Goal: Task Accomplishment & Management: Use online tool/utility

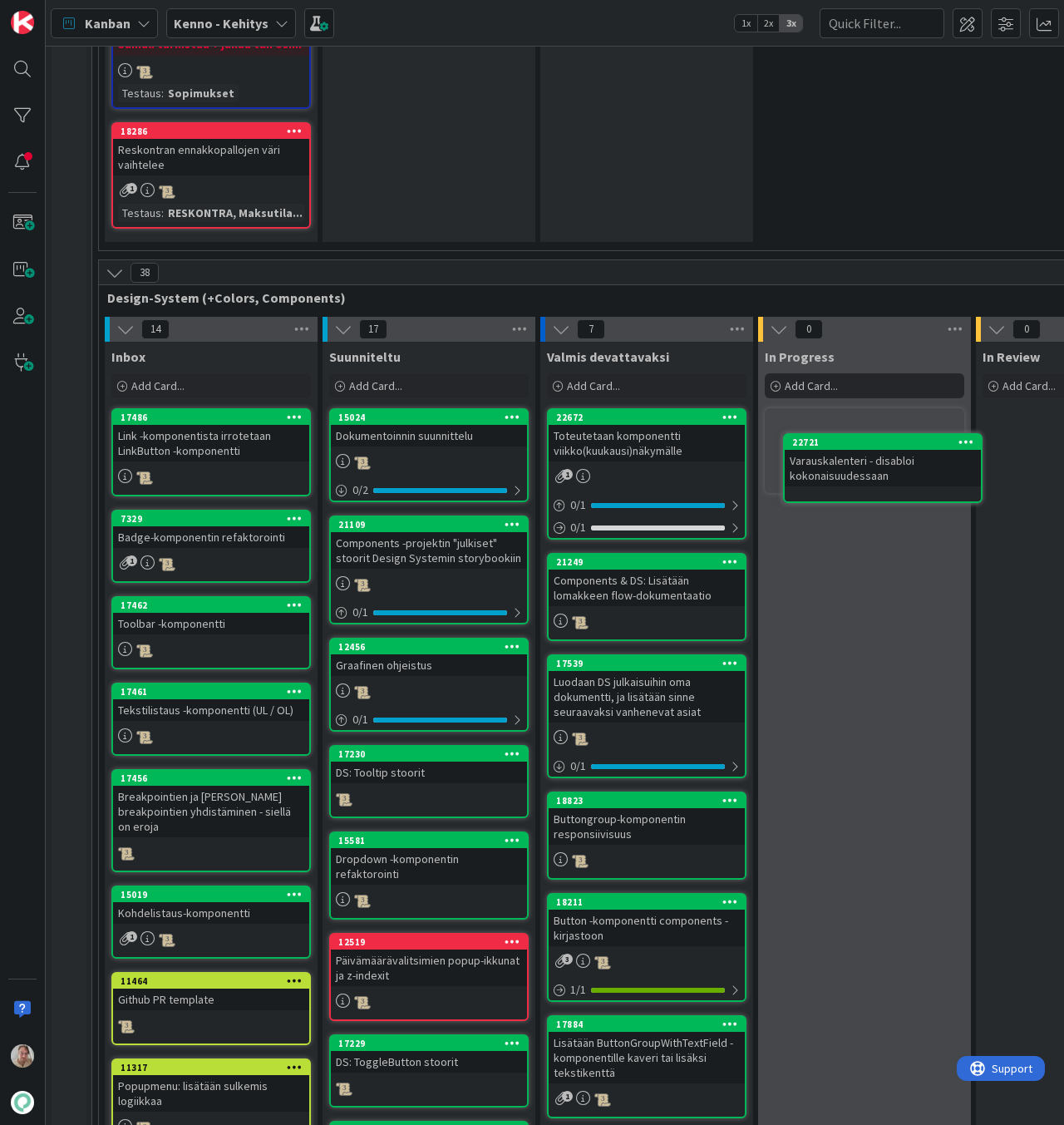
scroll to position [5253, 28]
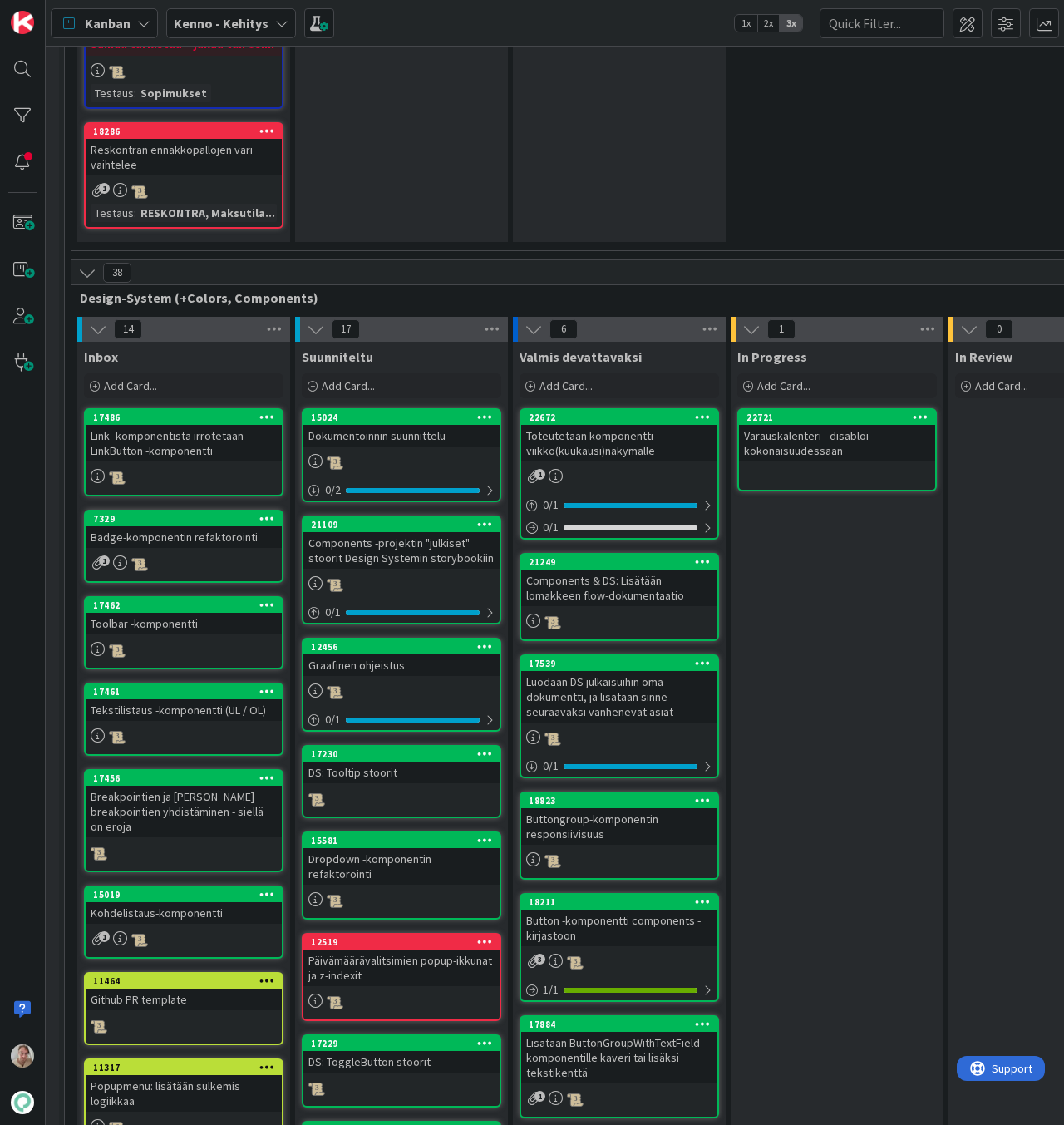
click at [801, 425] on div "Varauskalenteri - disabloi kokonaisuudessaan" at bounding box center [837, 443] width 197 height 37
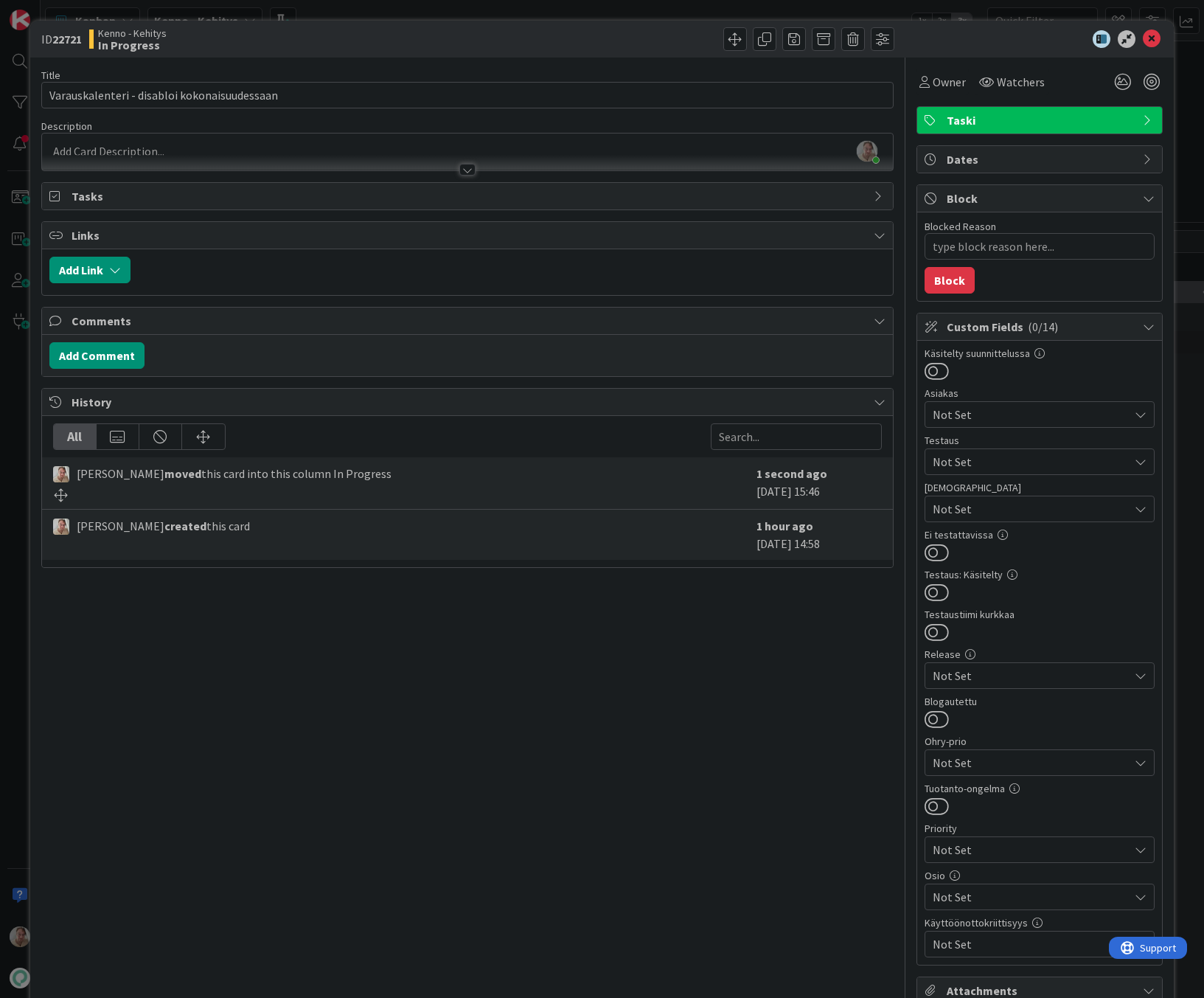
click at [309, 155] on div at bounding box center [467, 162] width 851 height 16
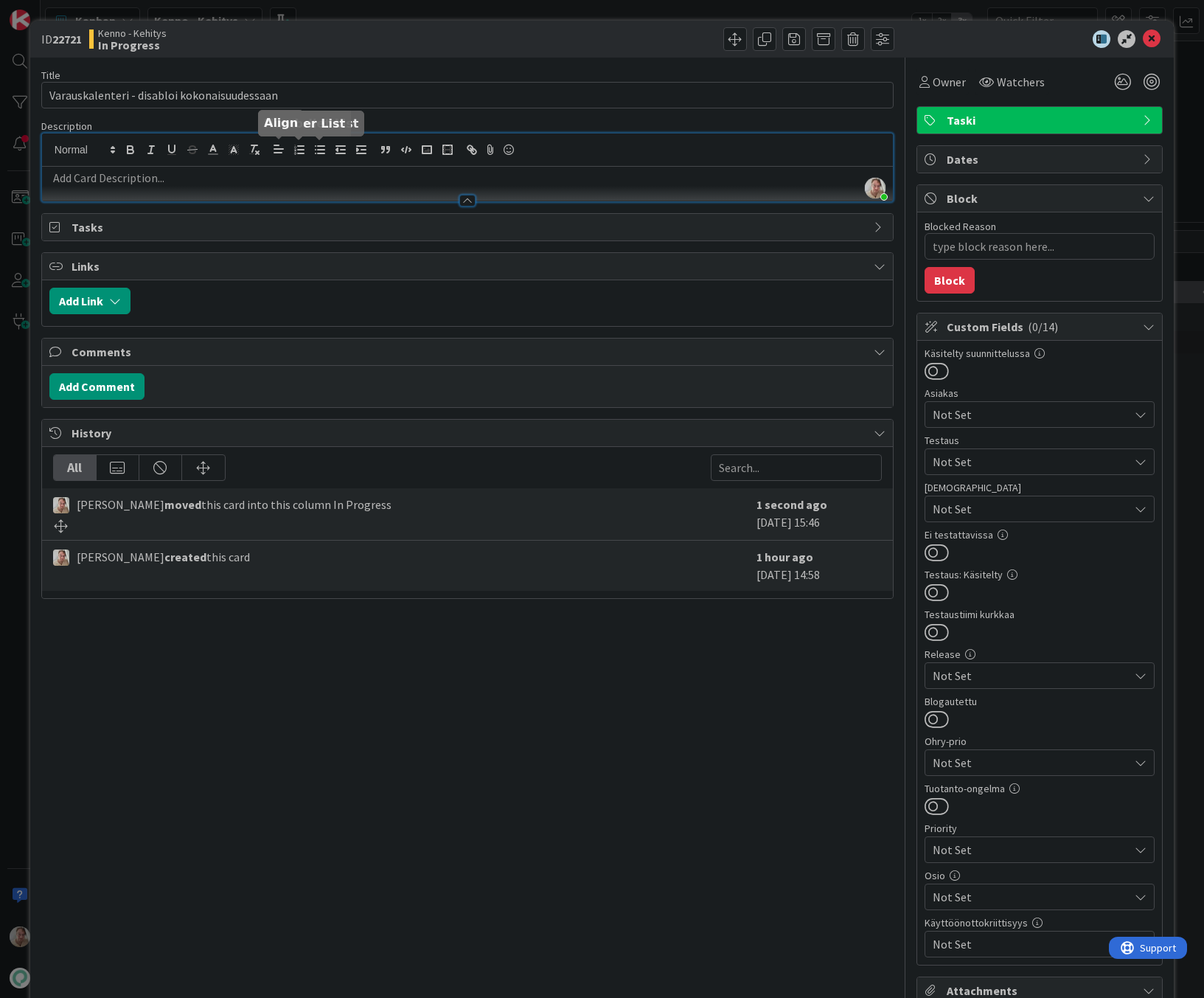
type textarea "x"
click at [194, 177] on p at bounding box center [467, 178] width 836 height 17
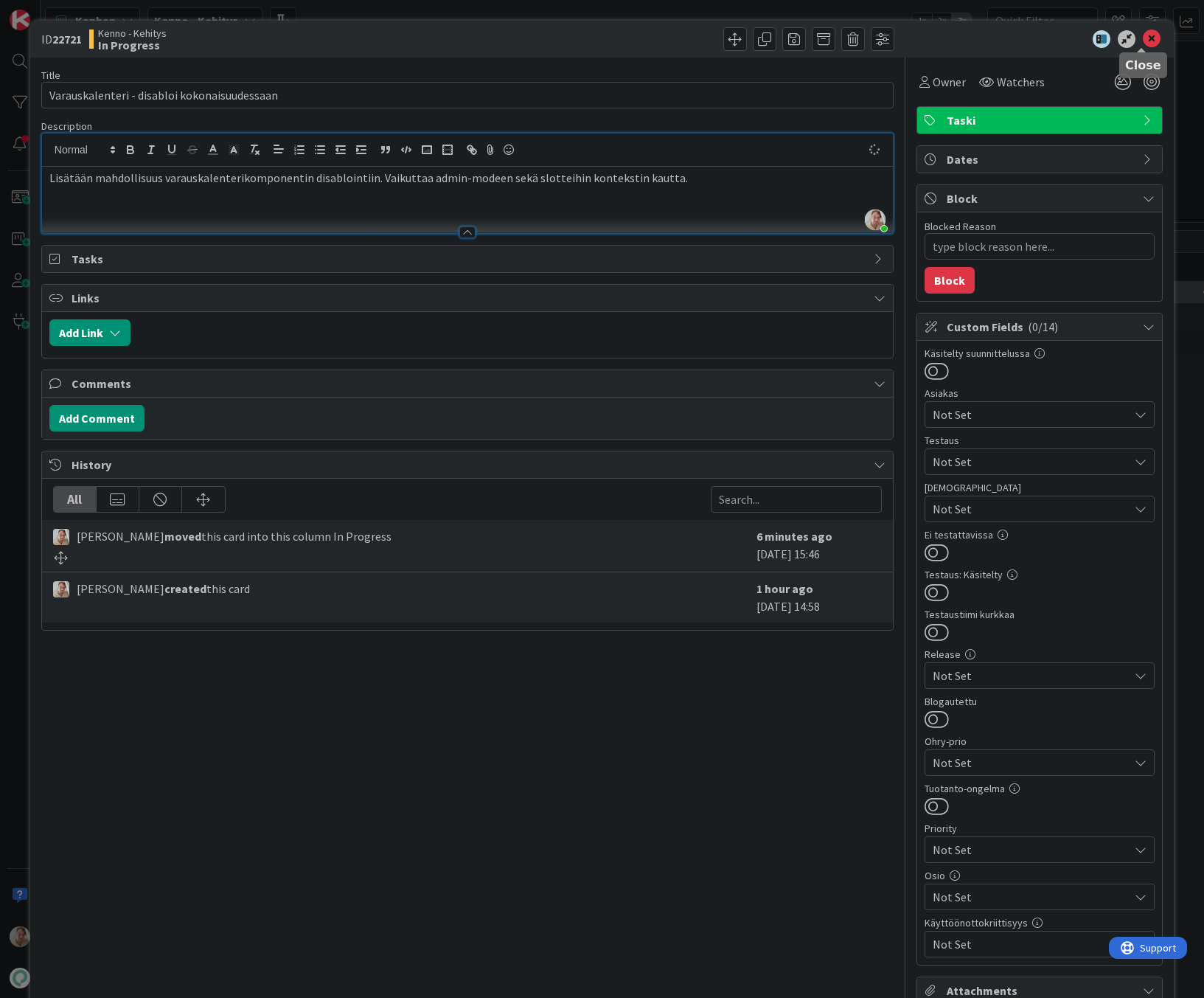
click at [943, 34] on icon at bounding box center [1152, 39] width 18 height 18
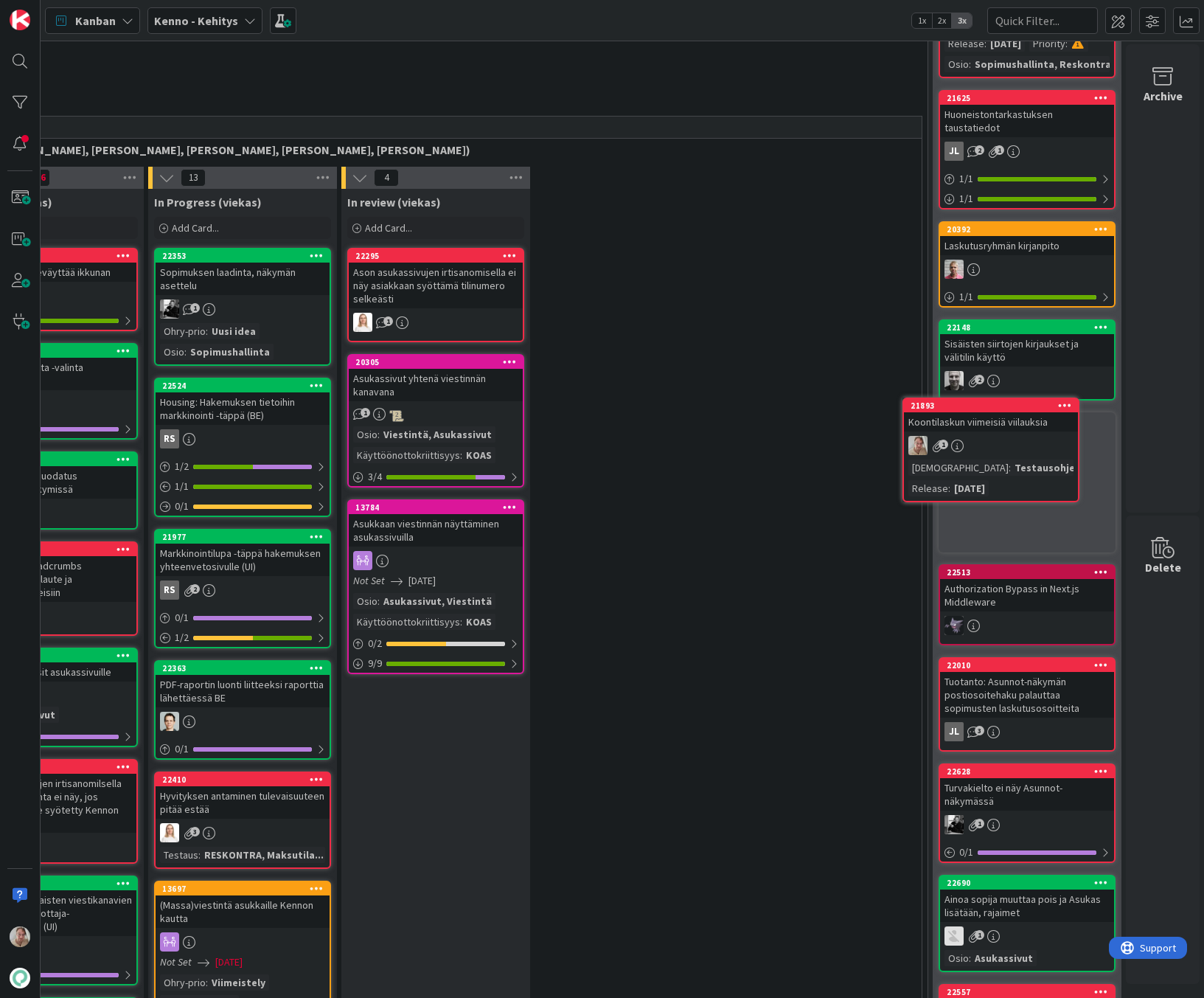
scroll to position [289, 338]
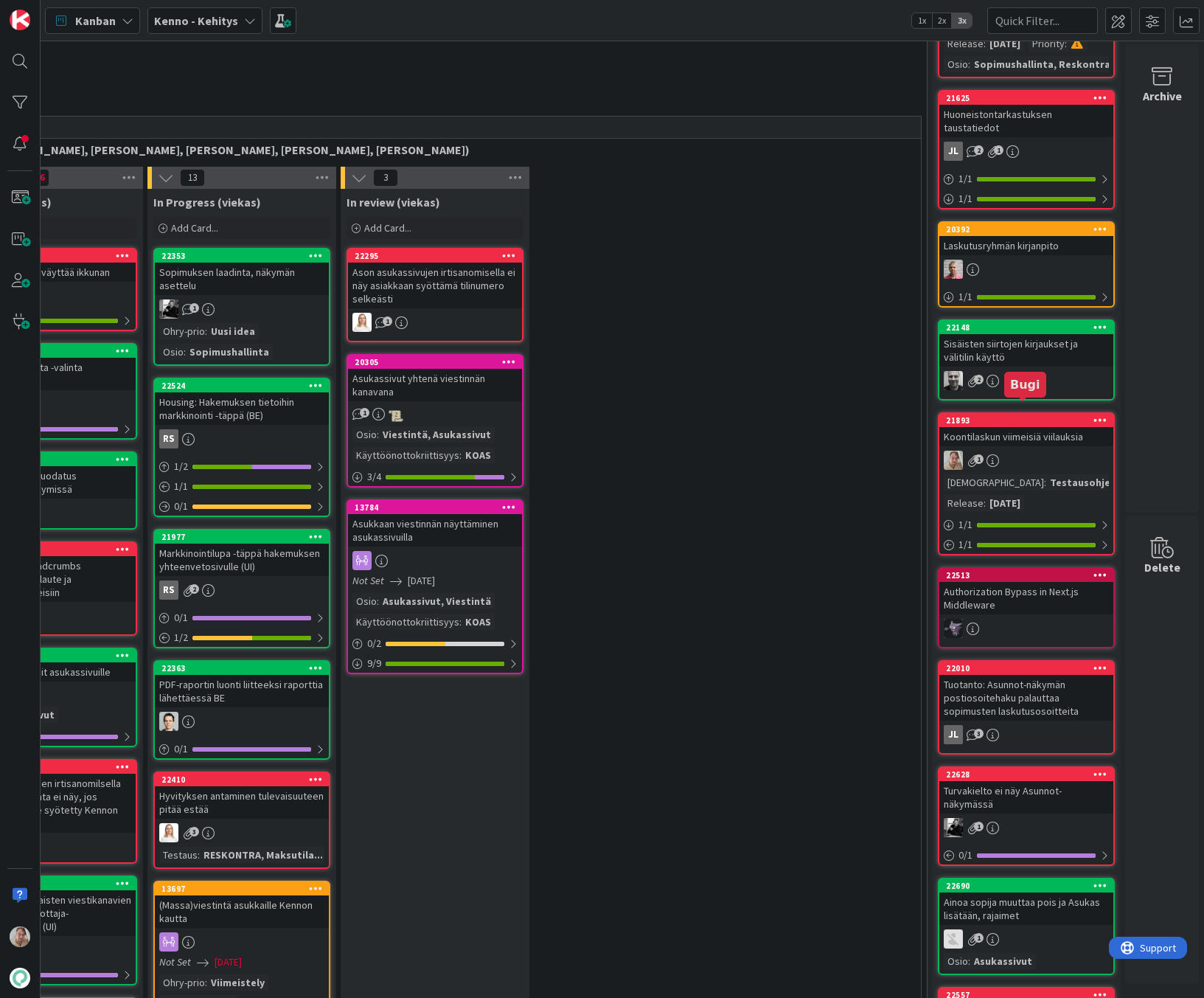
click at [943, 415] on icon at bounding box center [1100, 420] width 14 height 10
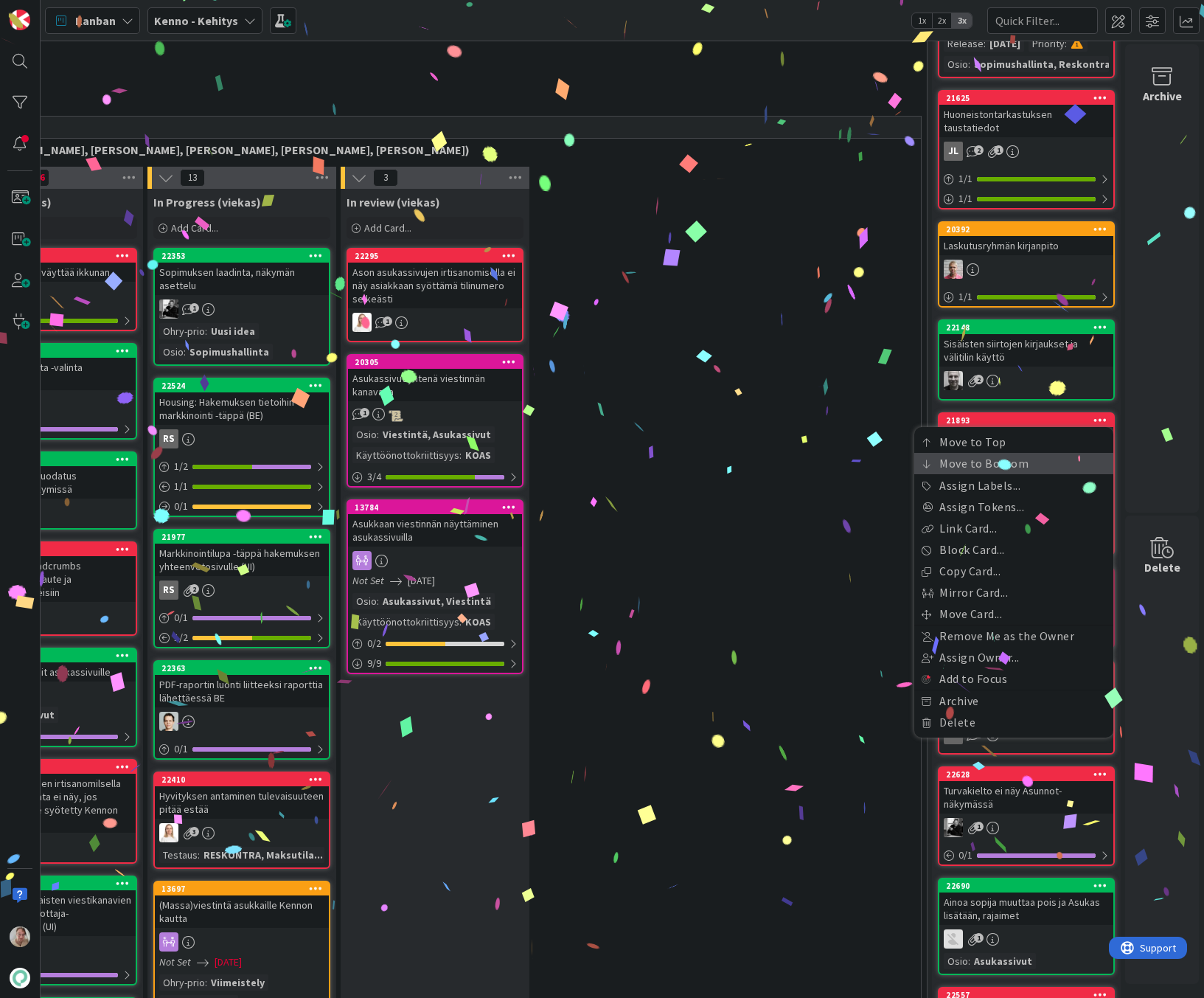
click at [943, 453] on link "Move to Bottom" at bounding box center [1014, 463] width 199 height 22
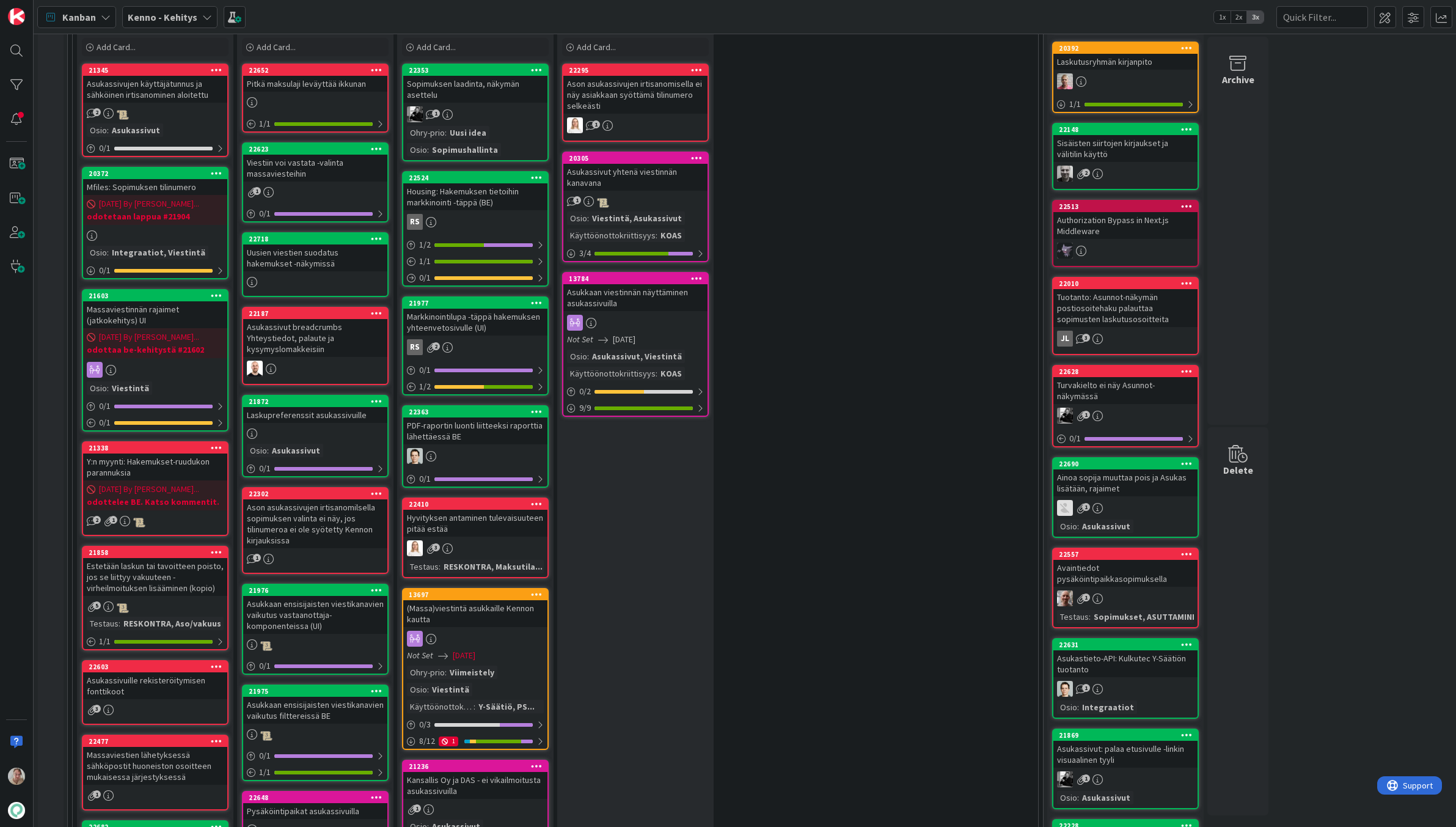
scroll to position [380, 0]
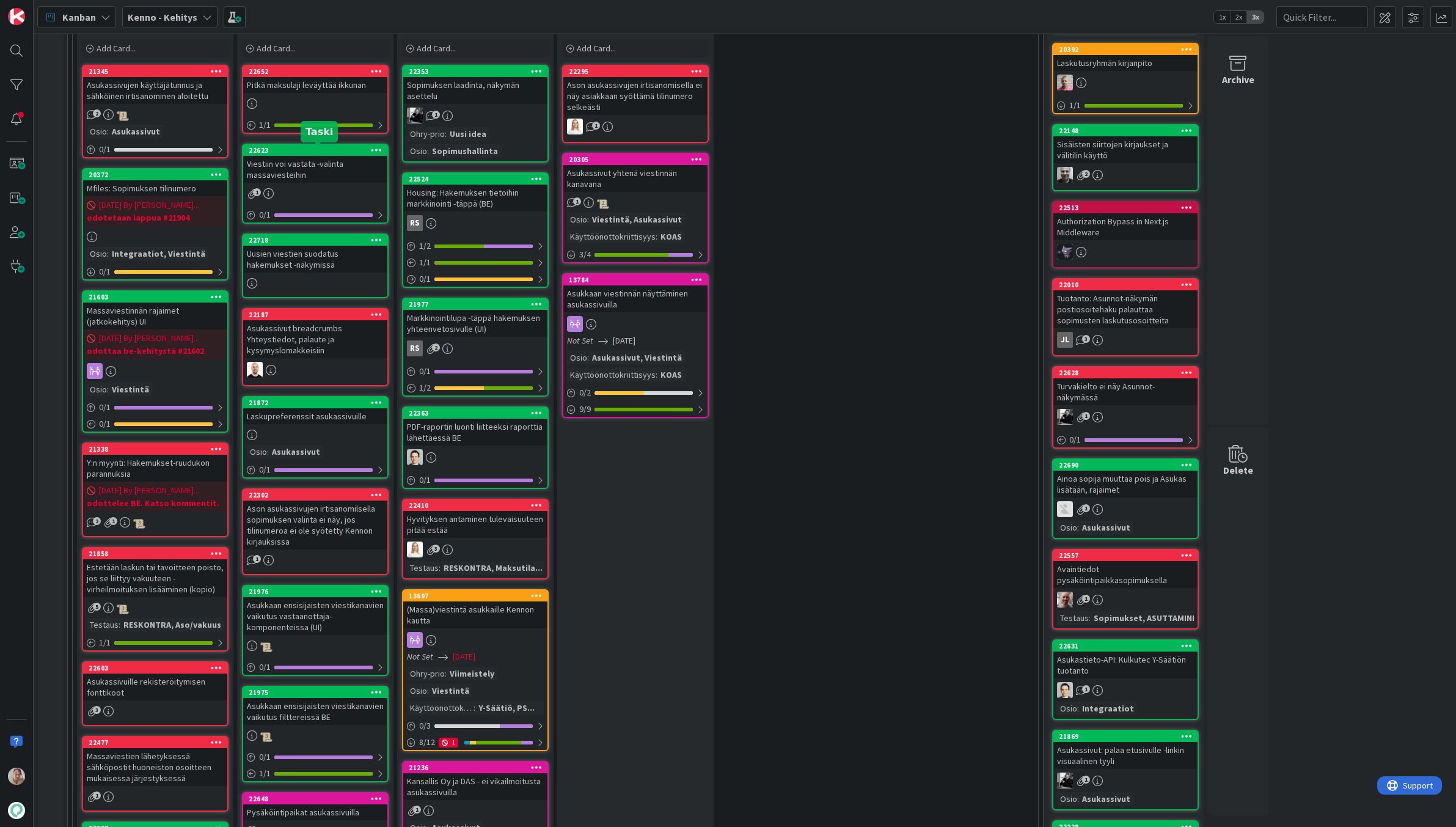
click at [313, 160] on div "Viestiin voi vastata -valinta massaviesteihin" at bounding box center [315, 169] width 144 height 27
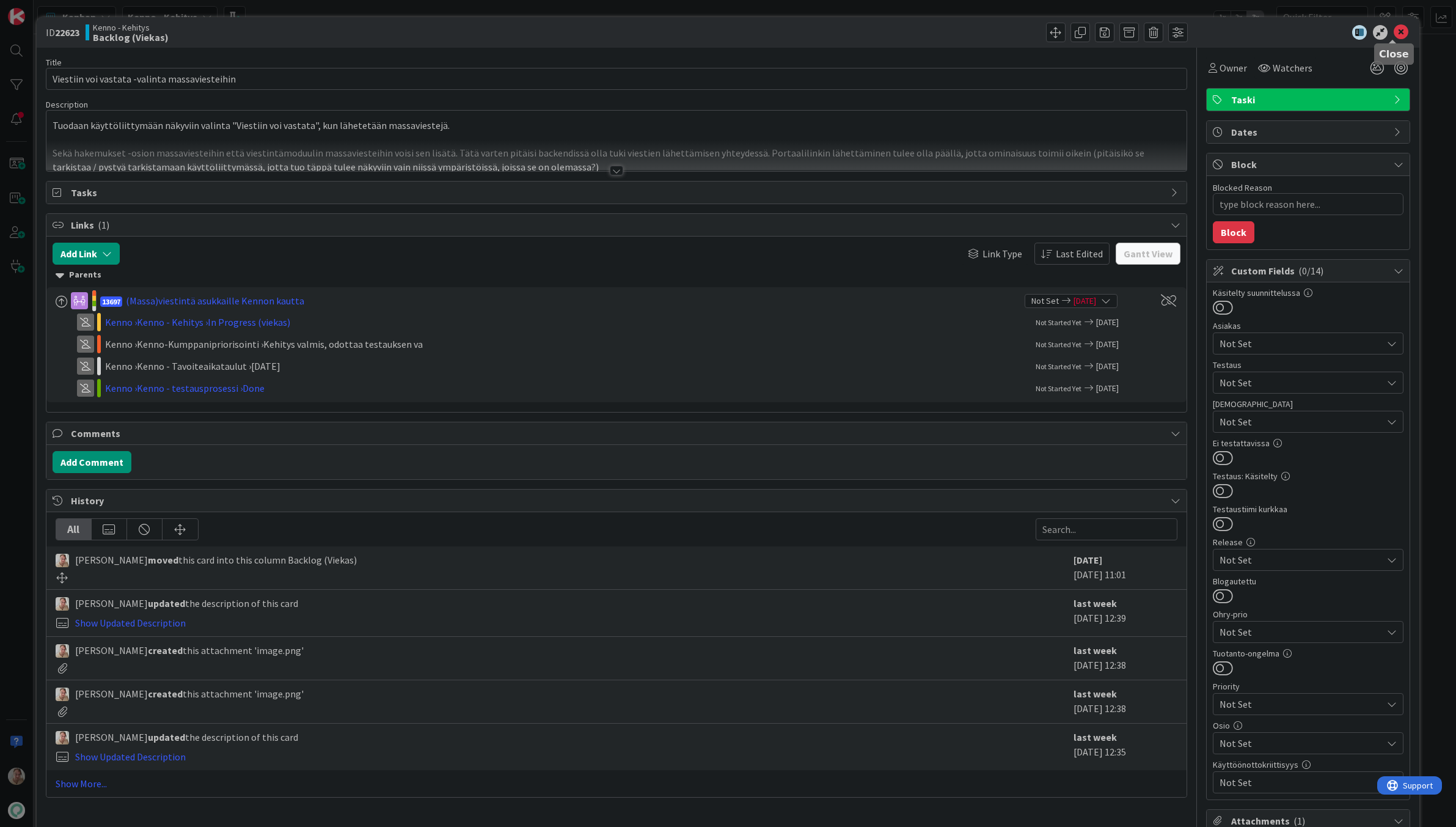
click at [781, 31] on icon at bounding box center [1401, 33] width 15 height 15
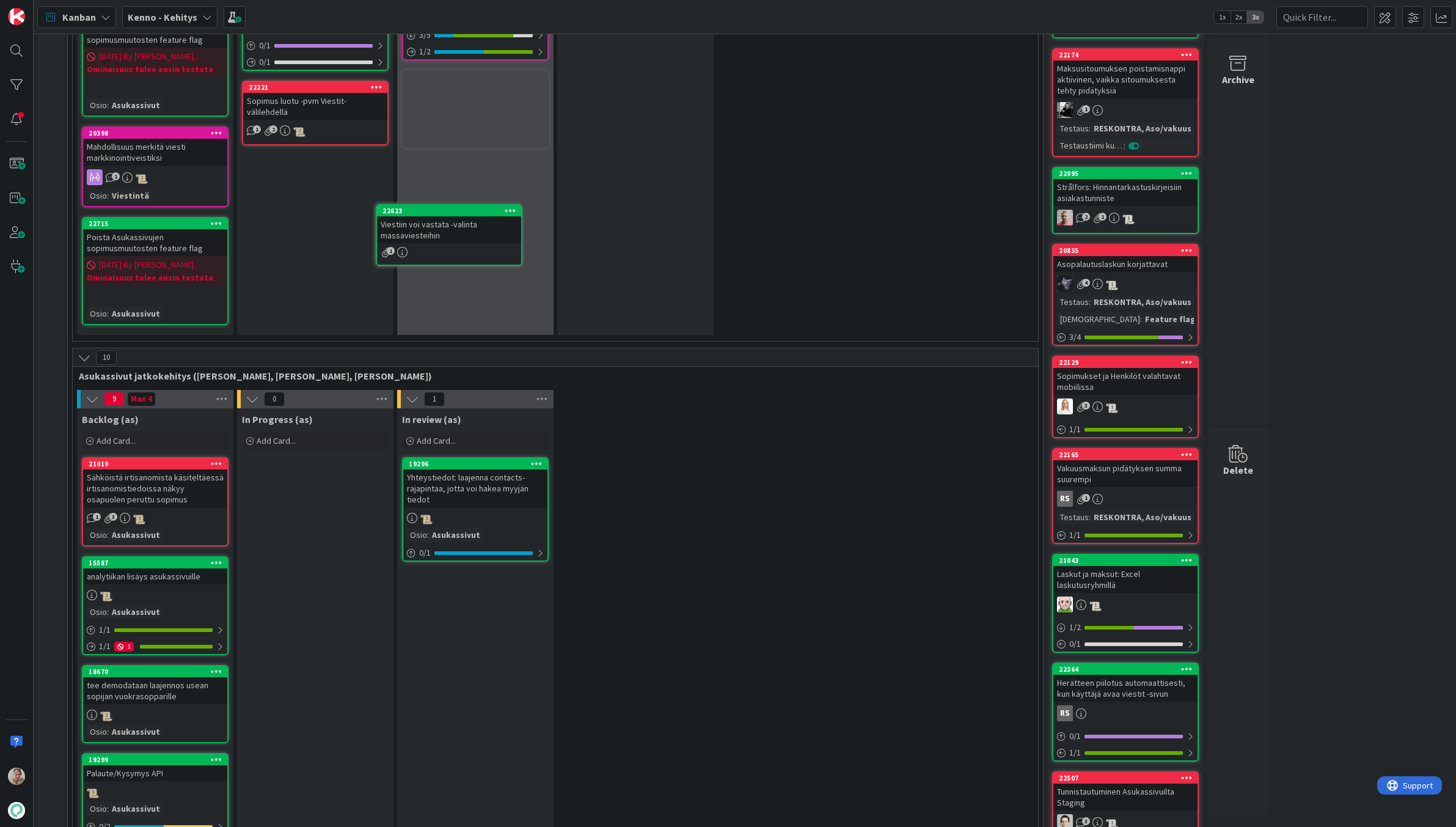
scroll to position [1909, 0]
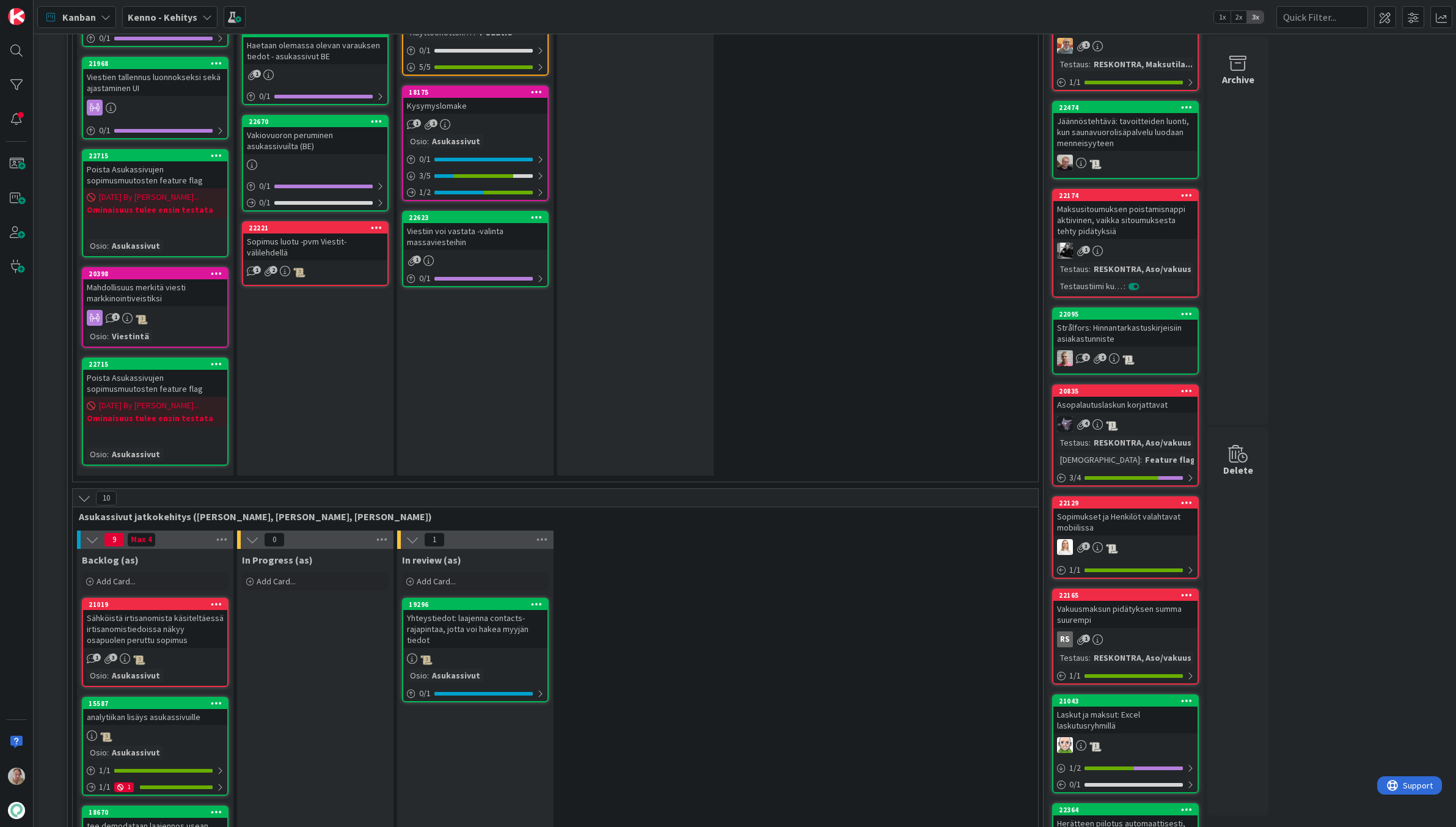
click at [494, 223] on div "Viestiin voi vastata -valinta massaviesteihin" at bounding box center [475, 237] width 144 height 27
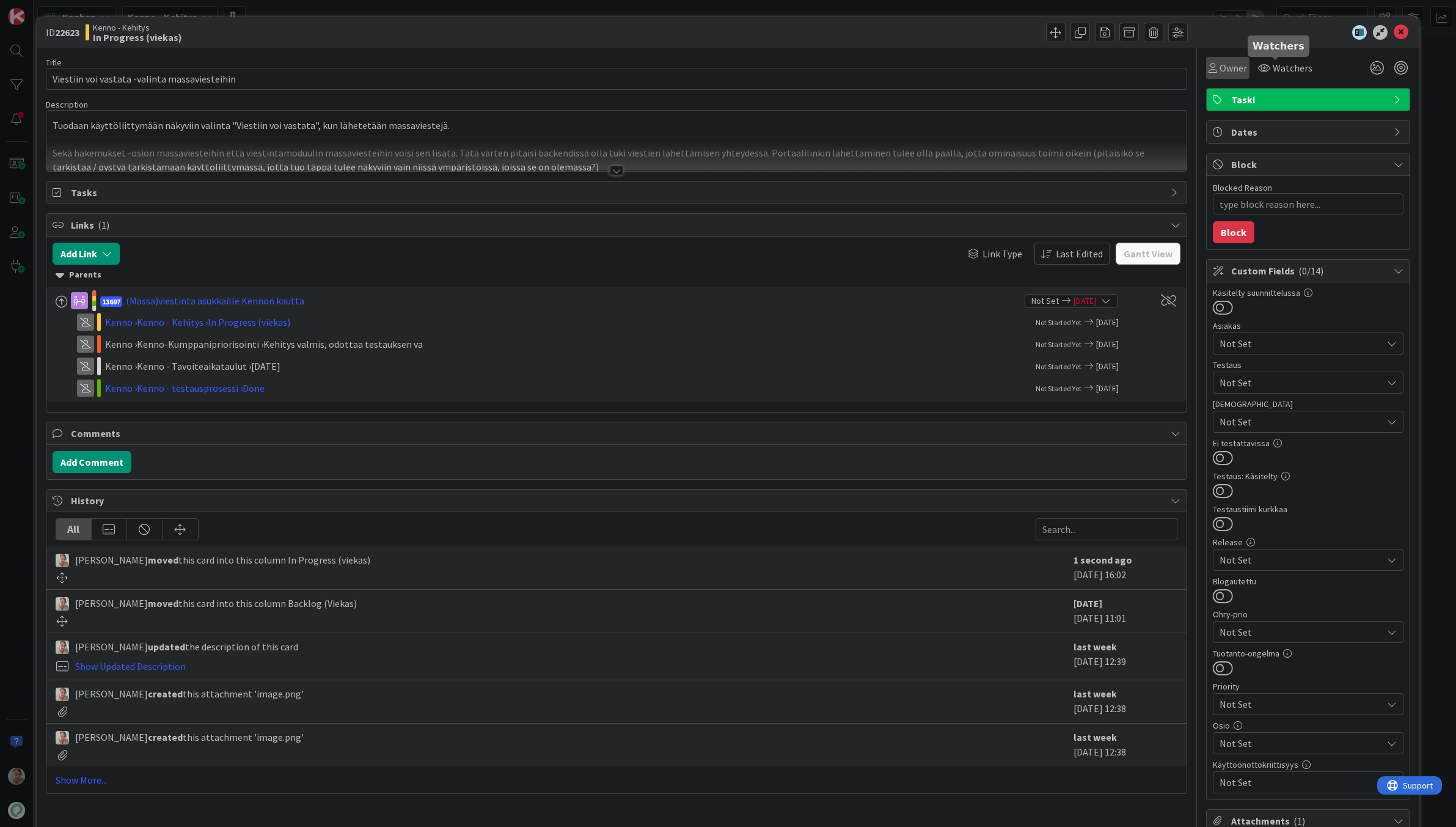
click at [781, 67] on span "Owner" at bounding box center [1233, 68] width 28 height 15
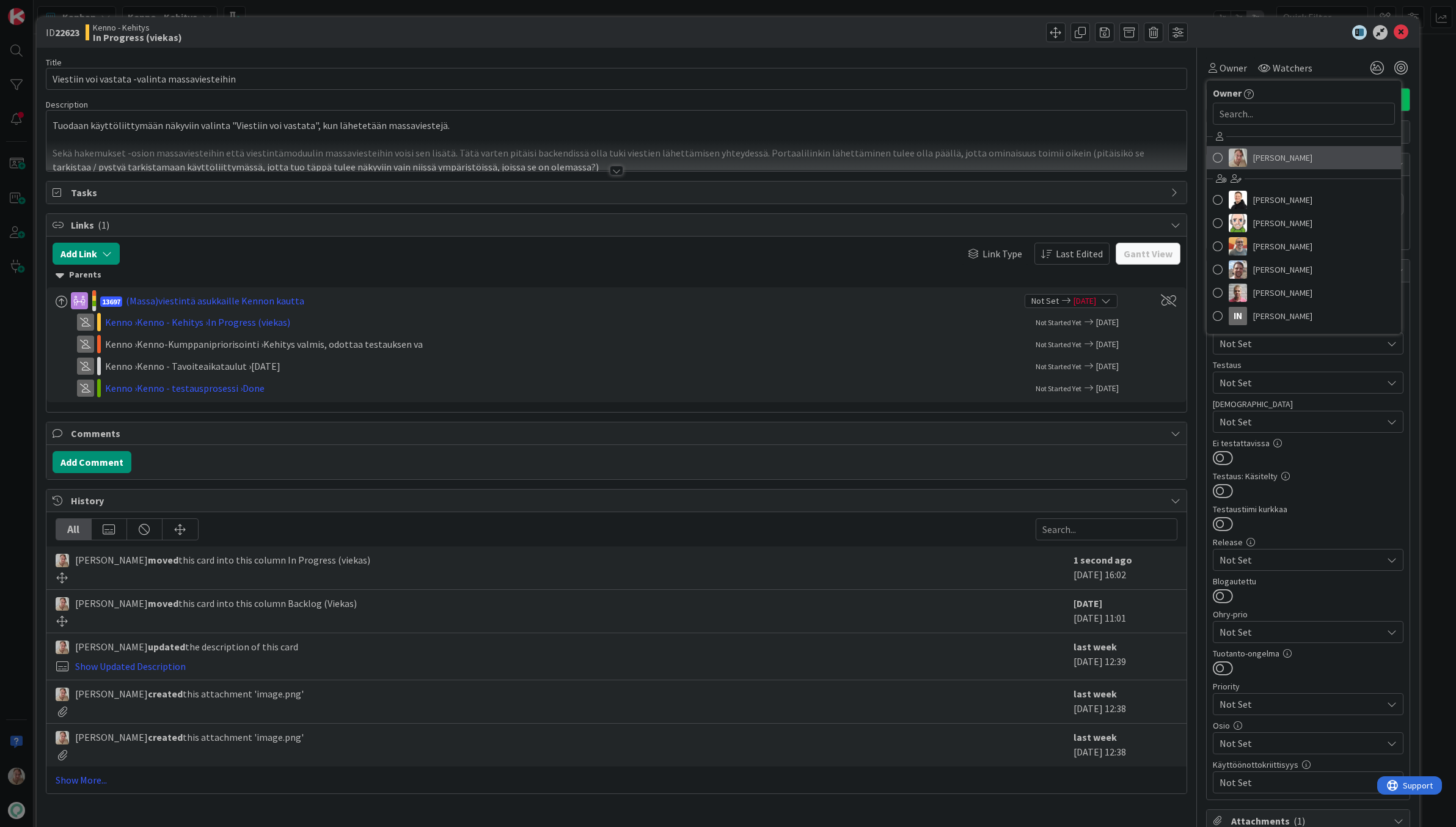
click at [781, 153] on span "[PERSON_NAME]" at bounding box center [1283, 158] width 59 height 18
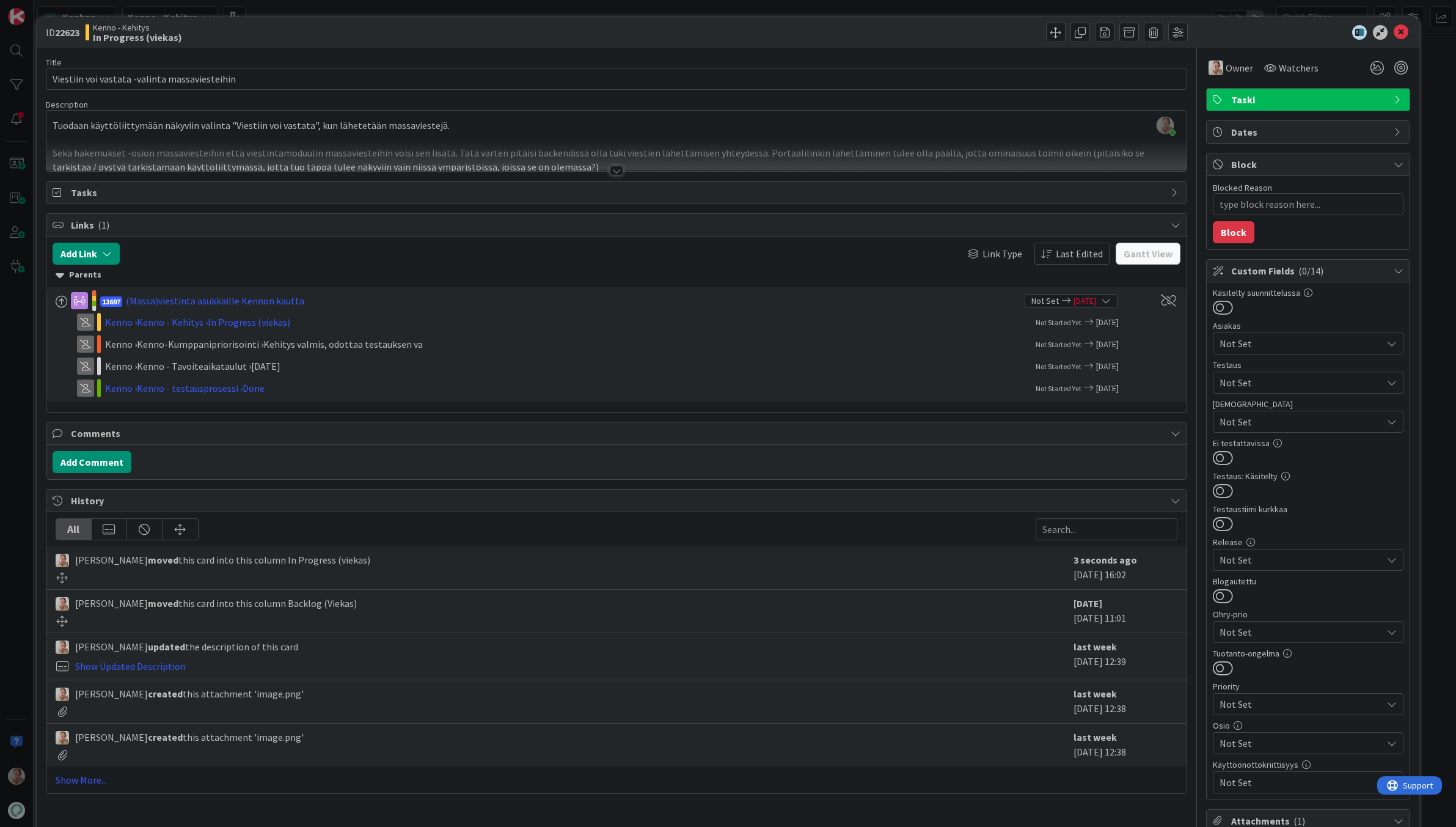
click at [781, 139] on div "Tuodaan käyttöliittymään näkyviin valinta "Viestiin voi vastata", kun lähetetää…" at bounding box center [617, 143] width 1141 height 55
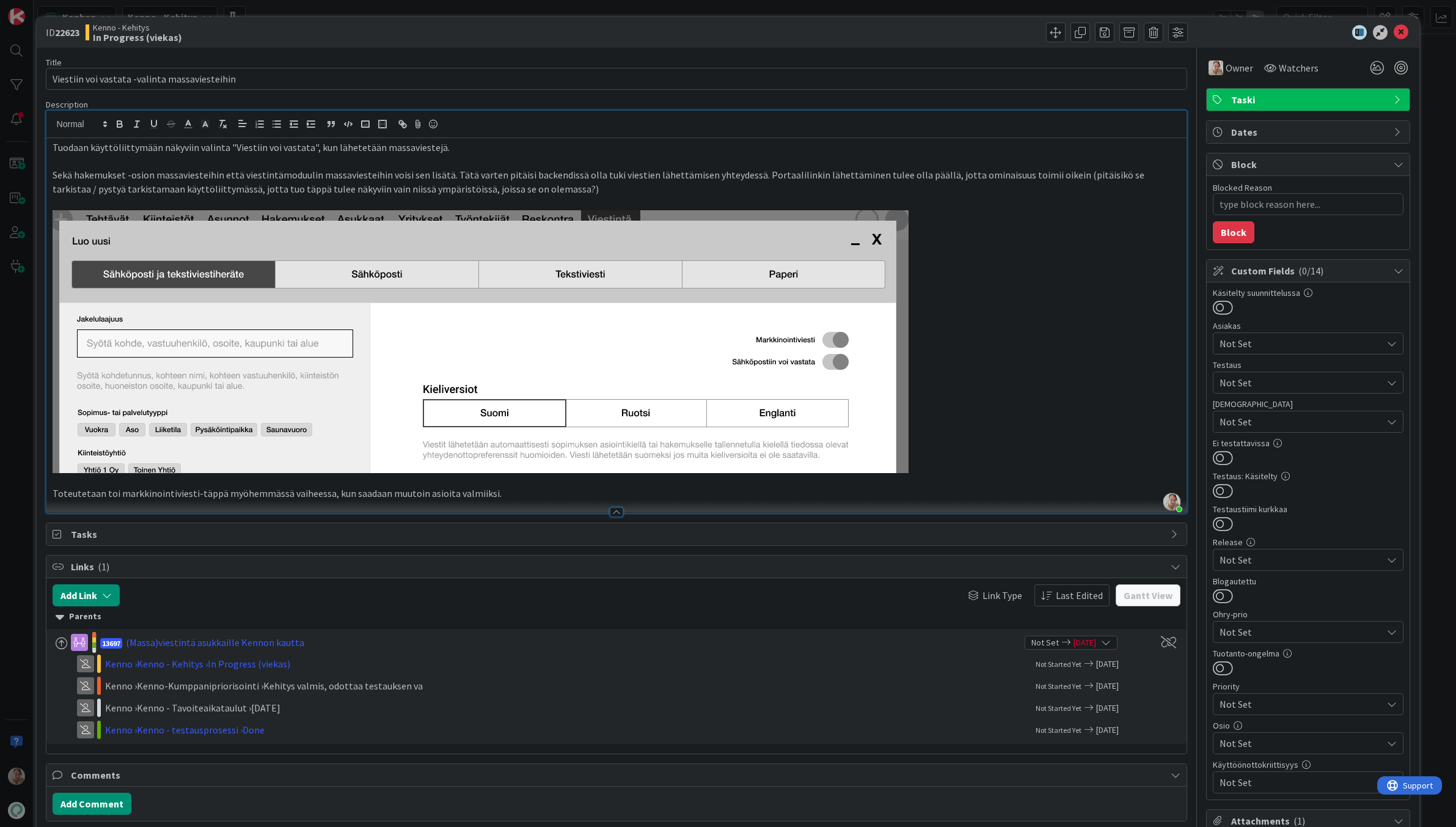
click at [781, 282] on p at bounding box center [616, 341] width 1128 height 263
click at [781, 31] on icon at bounding box center [1401, 33] width 15 height 15
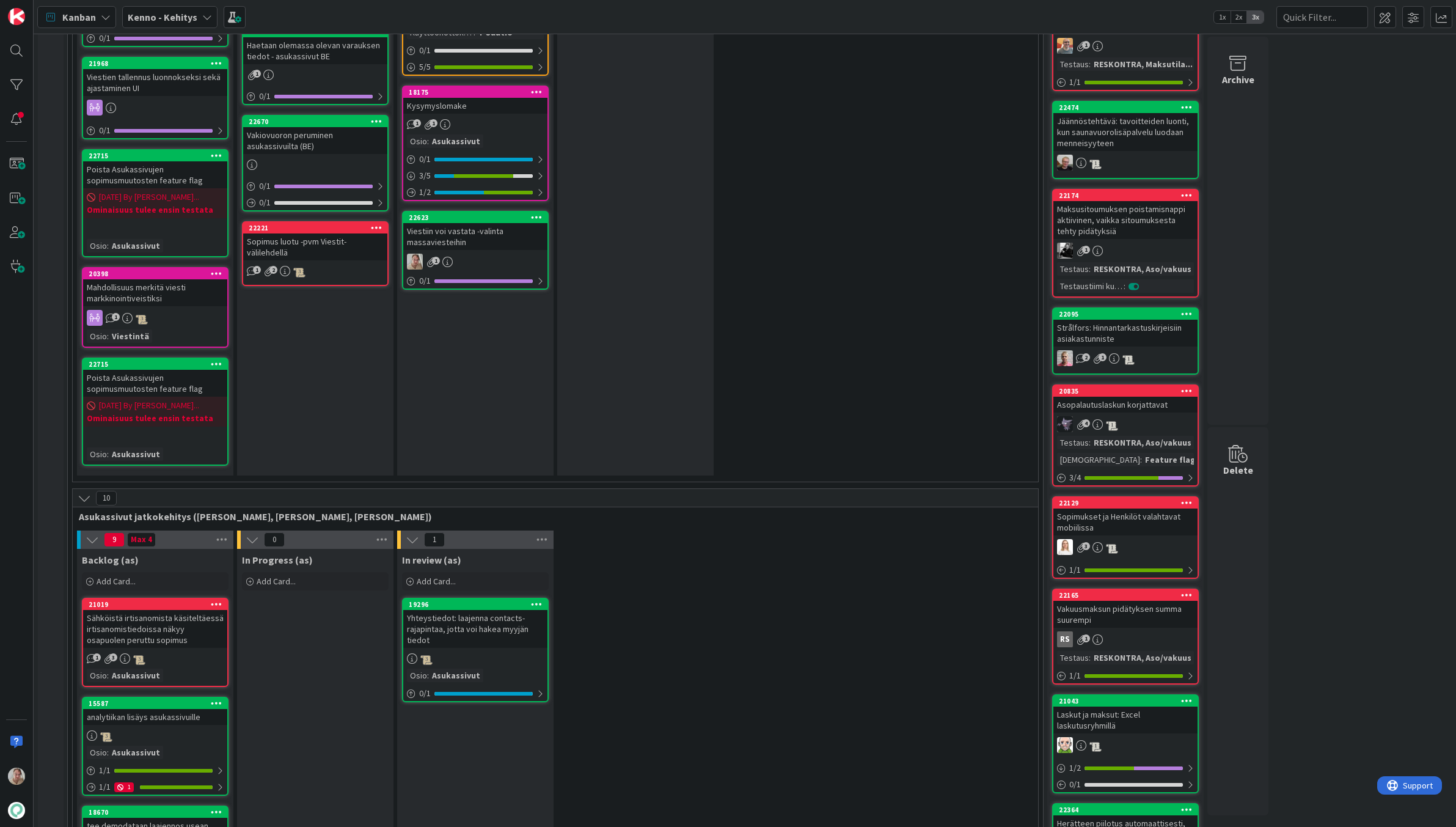
click at [480, 234] on div "Viestiin voi vastata -valinta massaviesteihin" at bounding box center [475, 237] width 144 height 27
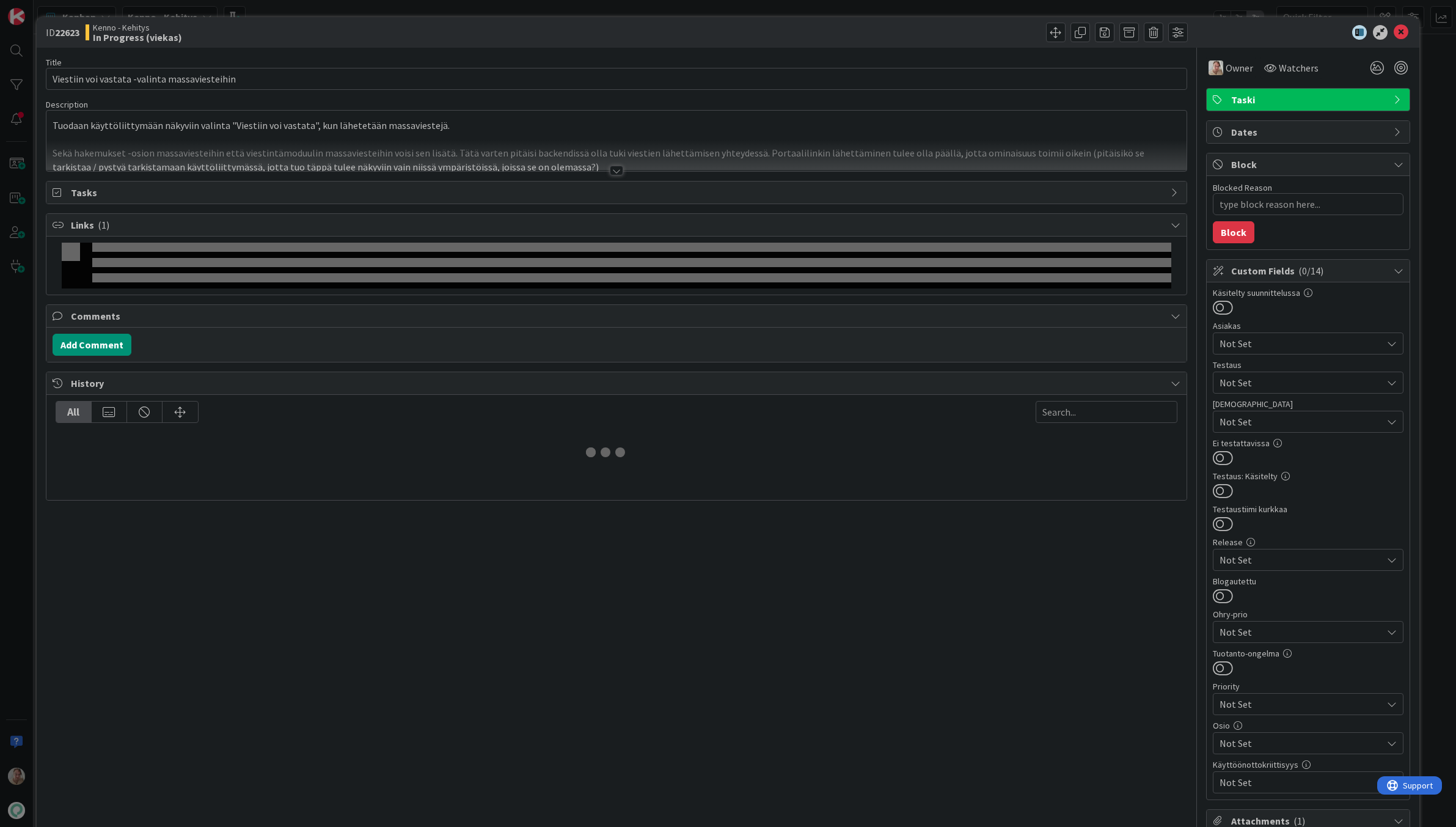
type textarea "x"
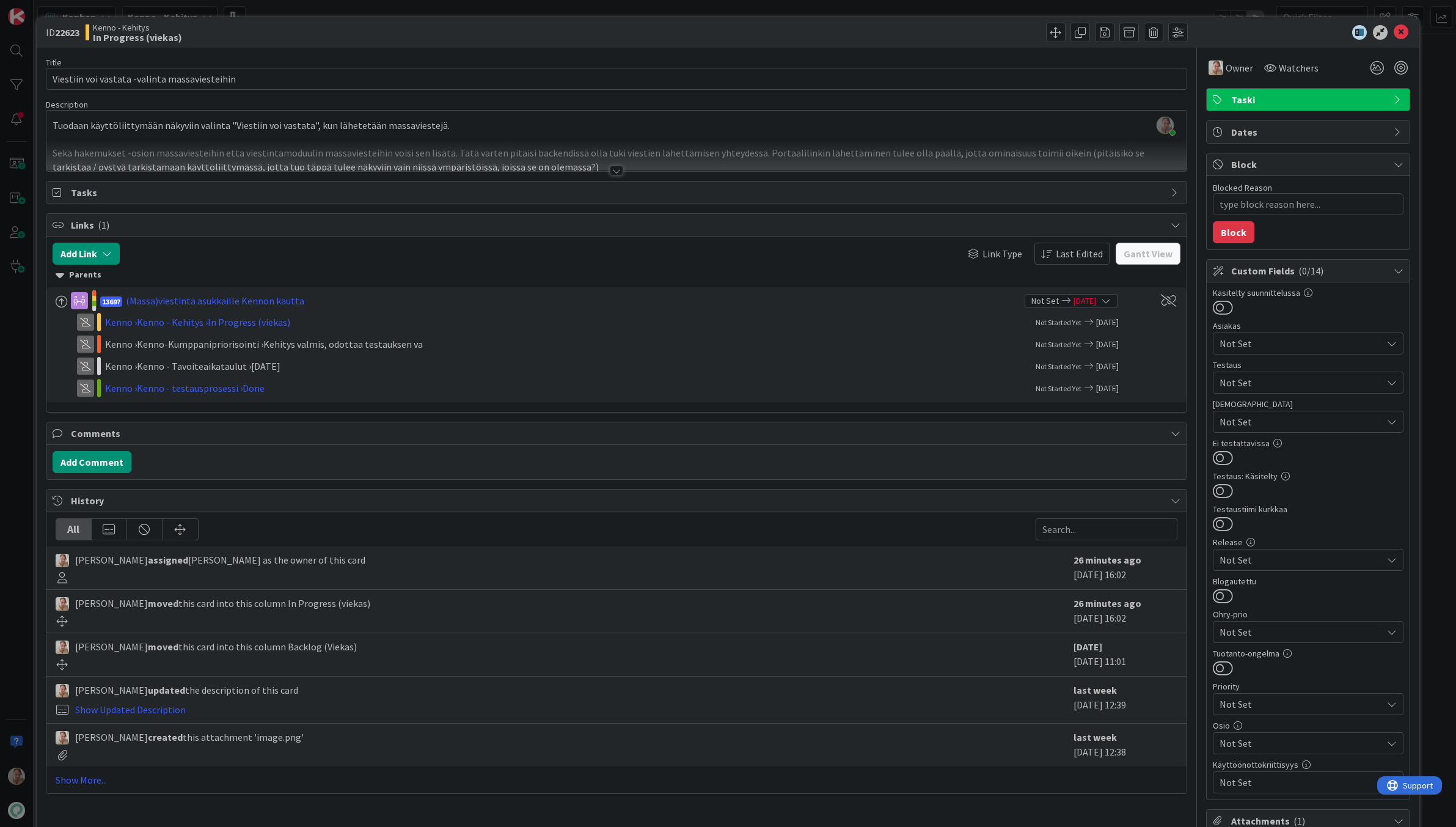
click at [454, 152] on div at bounding box center [617, 156] width 1141 height 31
